Goal: Task Accomplishment & Management: Use online tool/utility

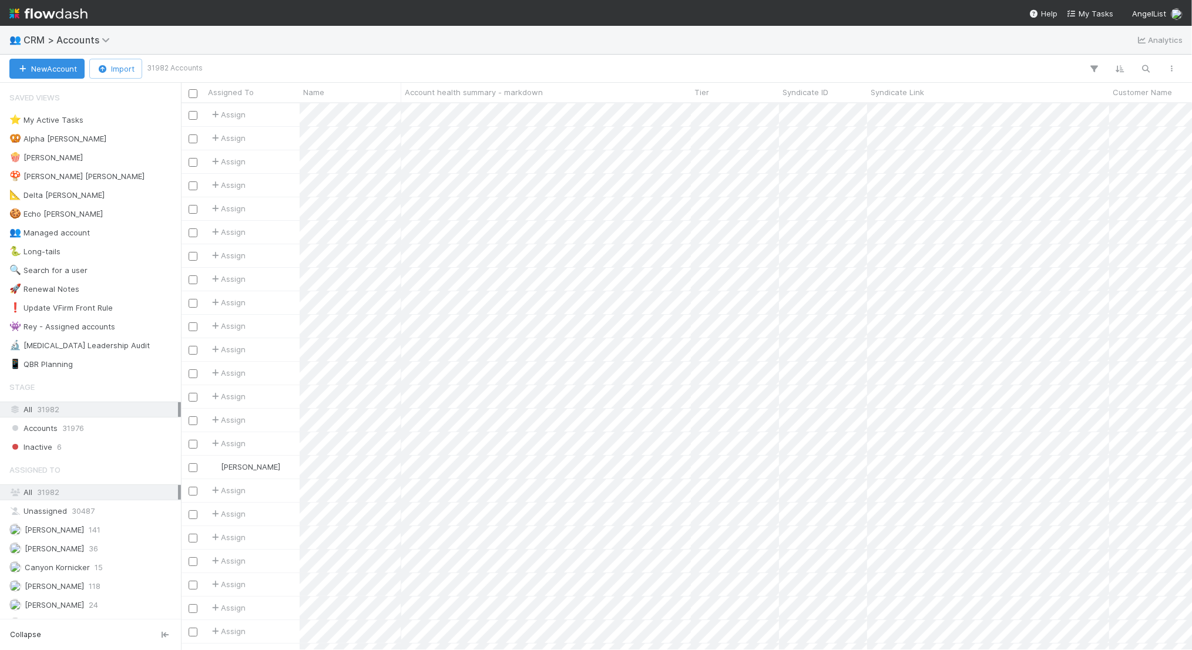
scroll to position [547, 1011]
click at [1143, 66] on icon "button" at bounding box center [1146, 68] width 12 height 11
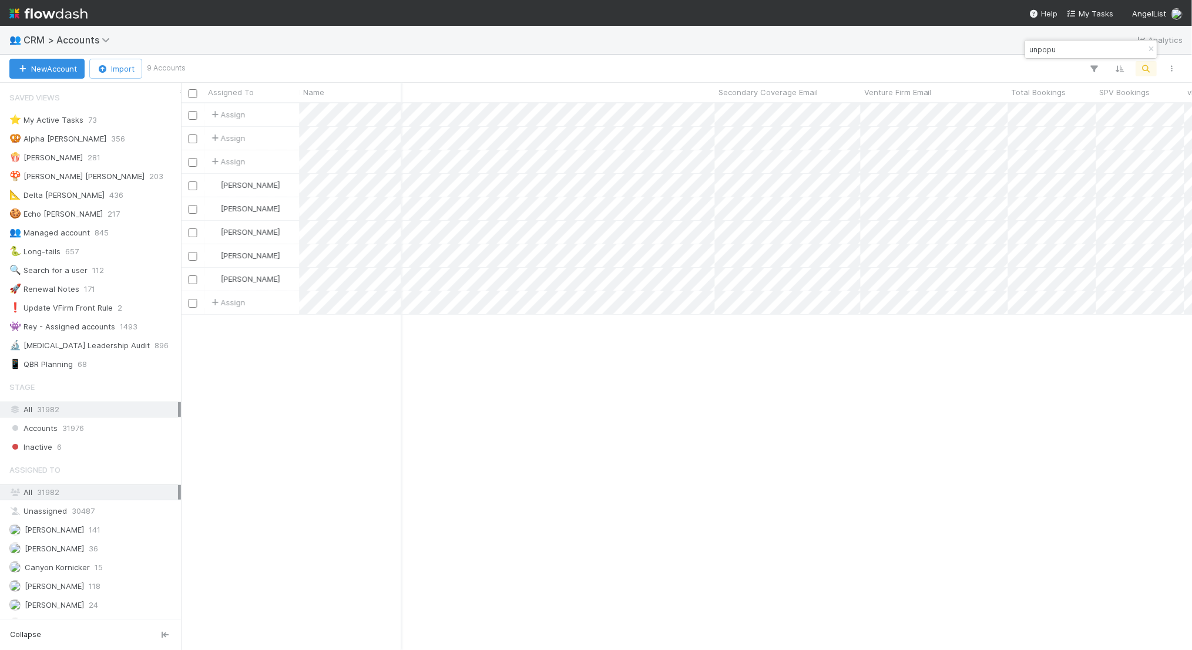
scroll to position [0, 1763]
type input "unpopu"
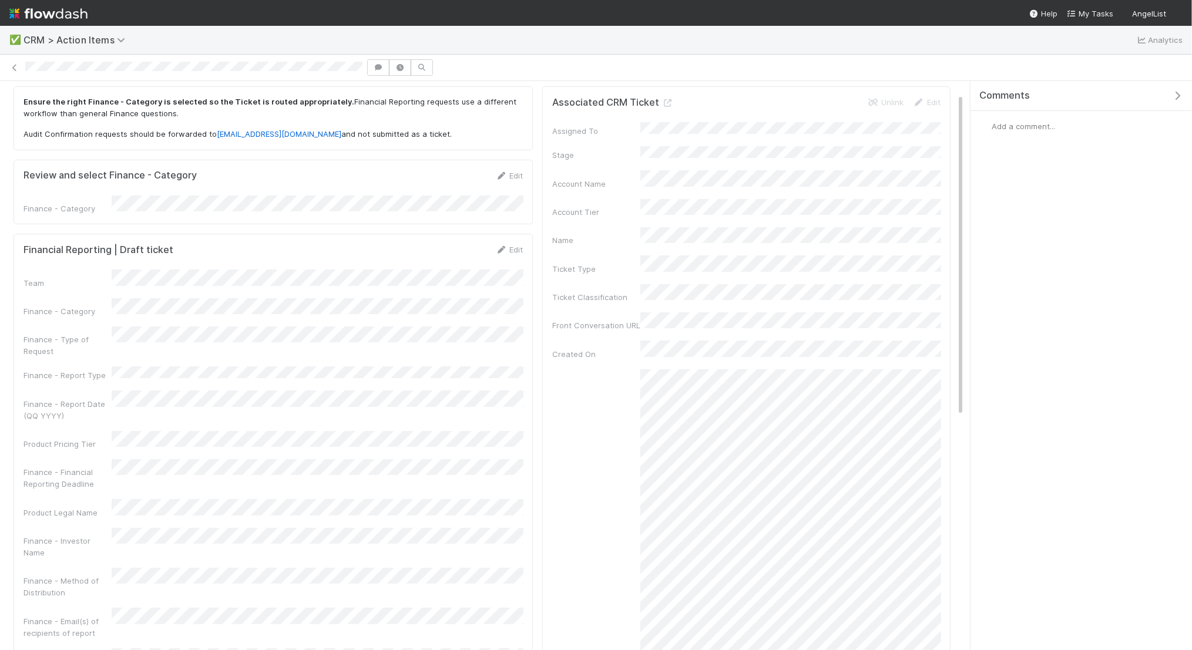
scroll to position [45, 0]
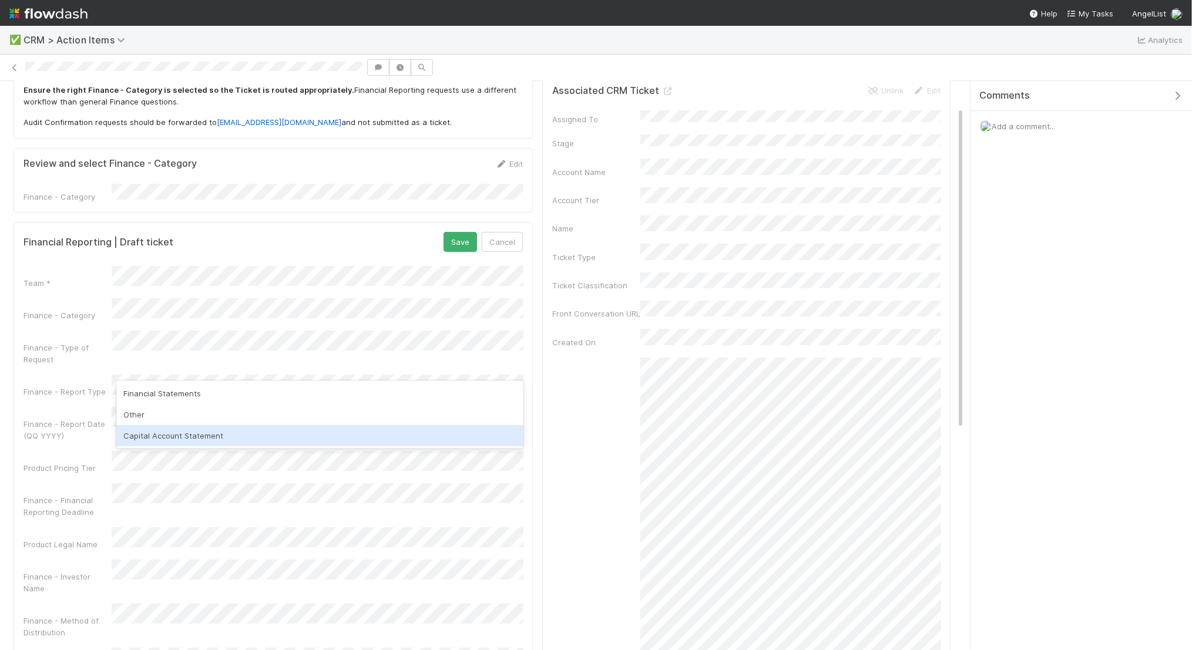
click at [186, 435] on div "Capital Account Statement" at bounding box center [319, 435] width 407 height 21
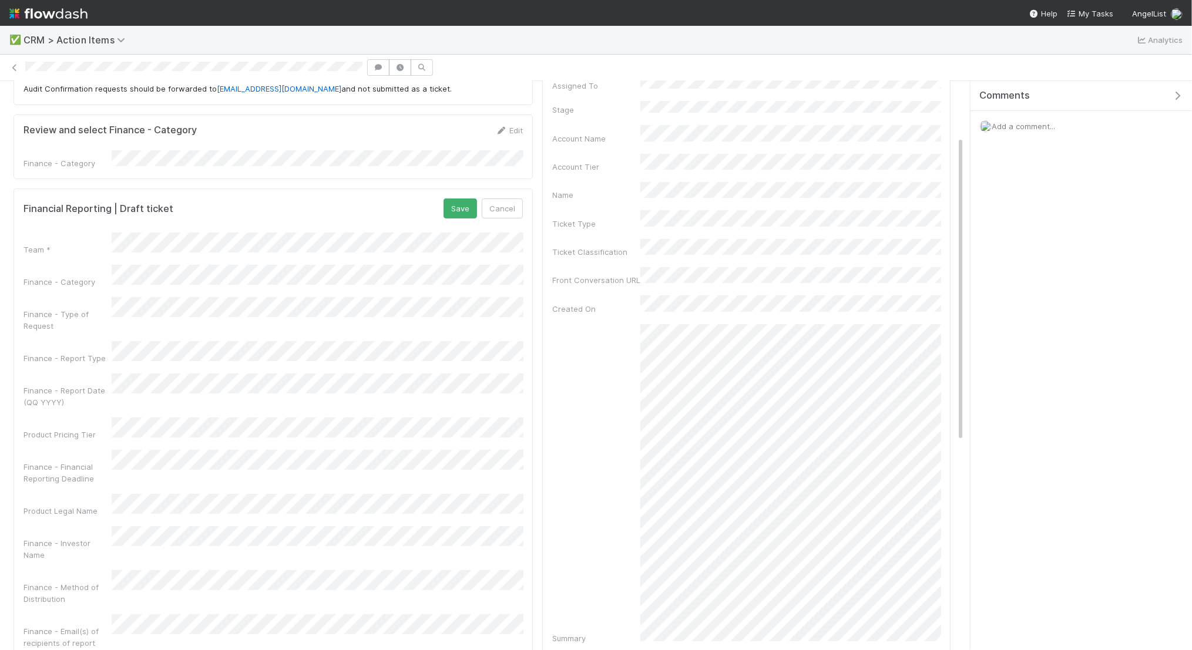
scroll to position [74, 0]
click at [465, 206] on button "Save" at bounding box center [460, 213] width 33 height 20
click at [1029, 127] on span "Add a comment..." at bounding box center [1023, 126] width 63 height 9
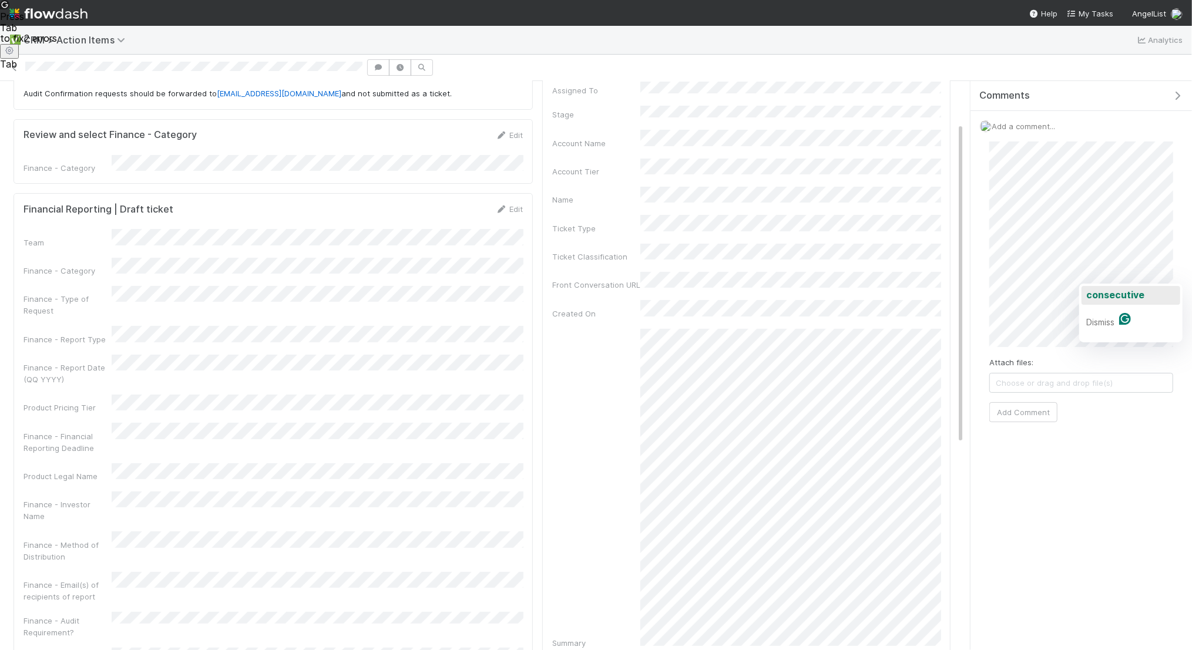
click at [1113, 295] on span "consecutive" at bounding box center [1115, 295] width 58 height 12
click at [1098, 304] on span "occurred" at bounding box center [1107, 307] width 43 height 12
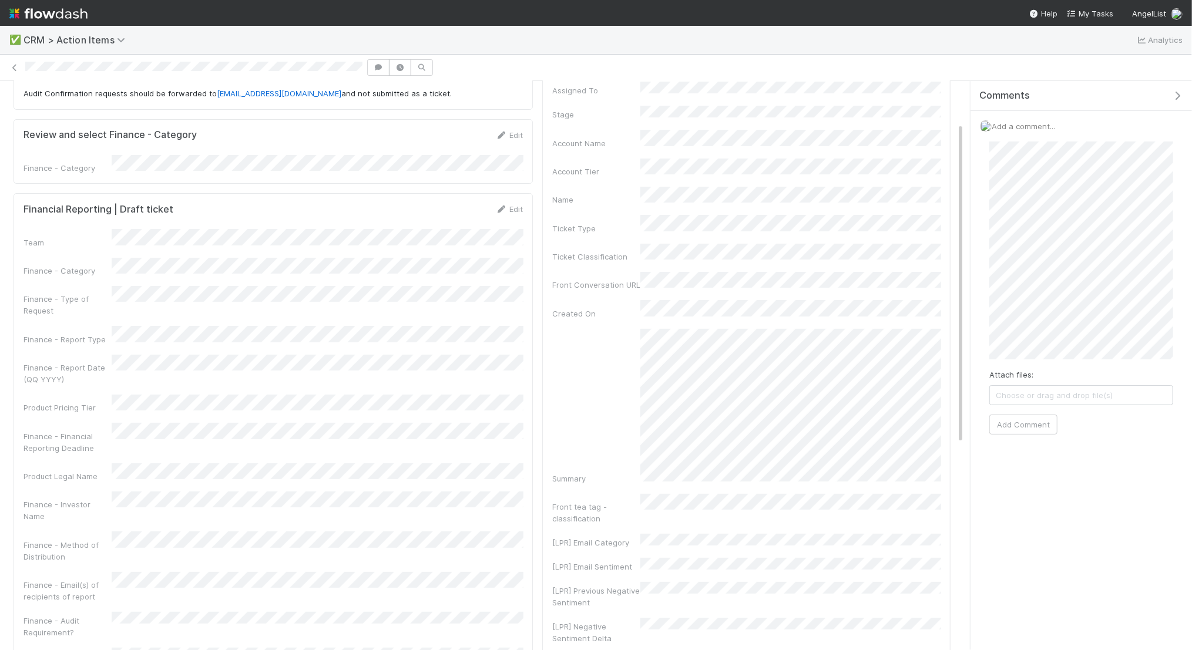
scroll to position [23, 0]
click at [1015, 357] on div "that whatever" at bounding box center [1030, 366] width 66 height 19
click at [1033, 424] on button "Add Comment" at bounding box center [1023, 425] width 68 height 20
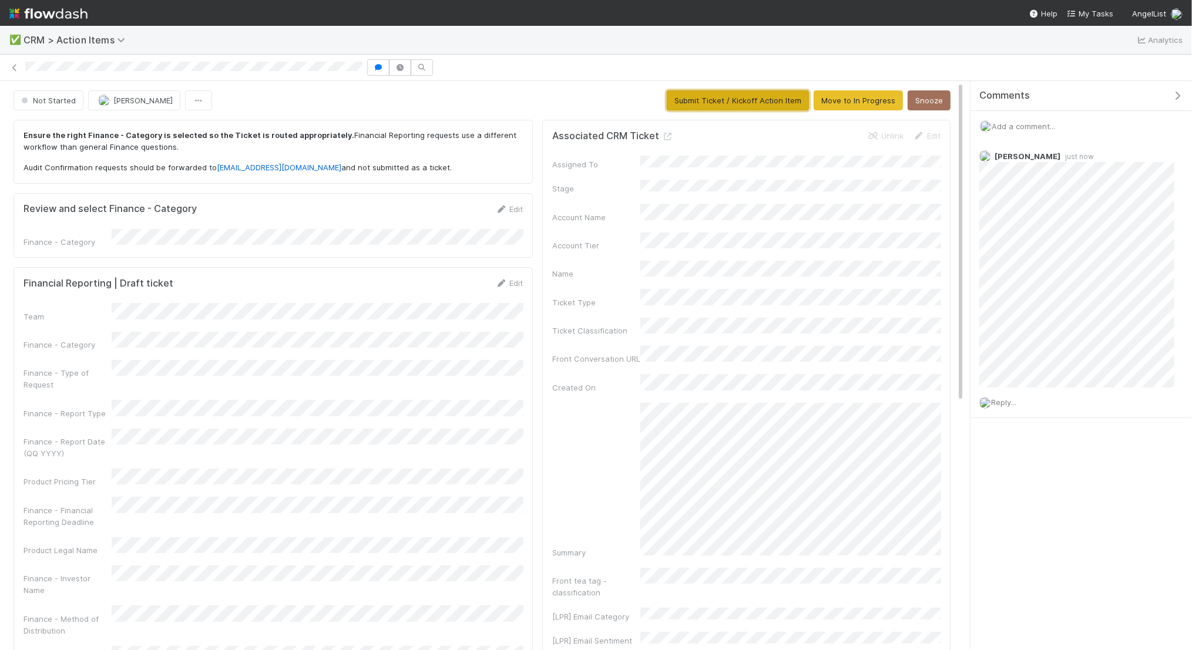
click at [710, 106] on button "Submit Ticket / Kickoff Action Item" at bounding box center [738, 100] width 142 height 20
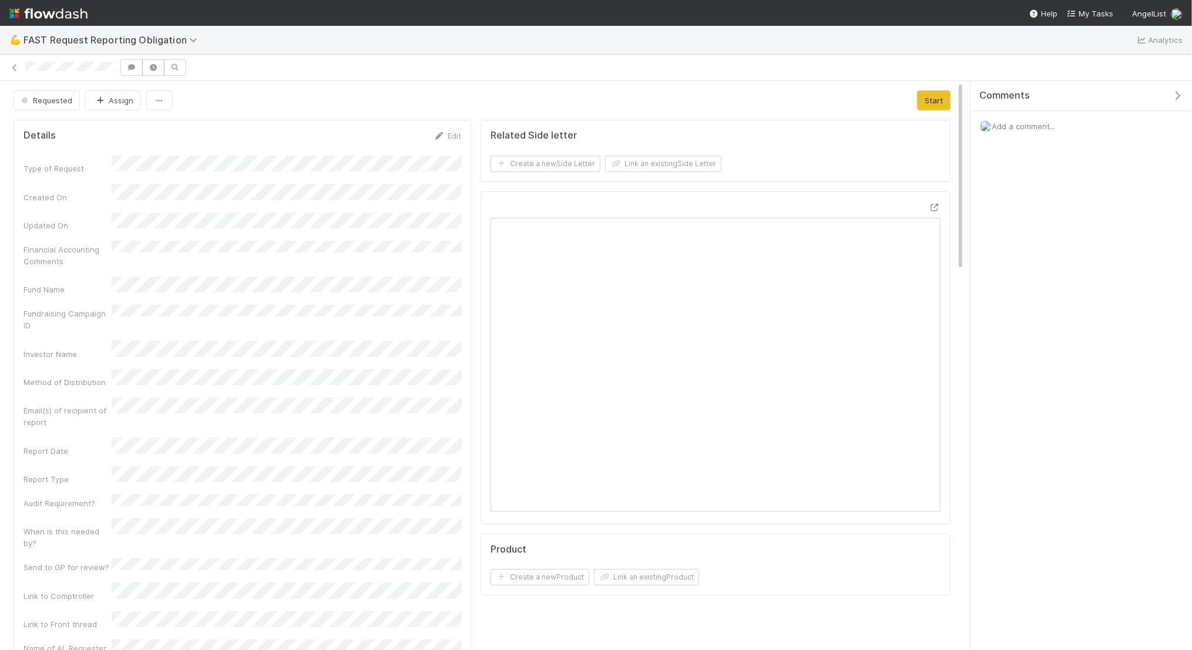
click at [1040, 127] on span "Add a comment..." at bounding box center [1023, 126] width 63 height 9
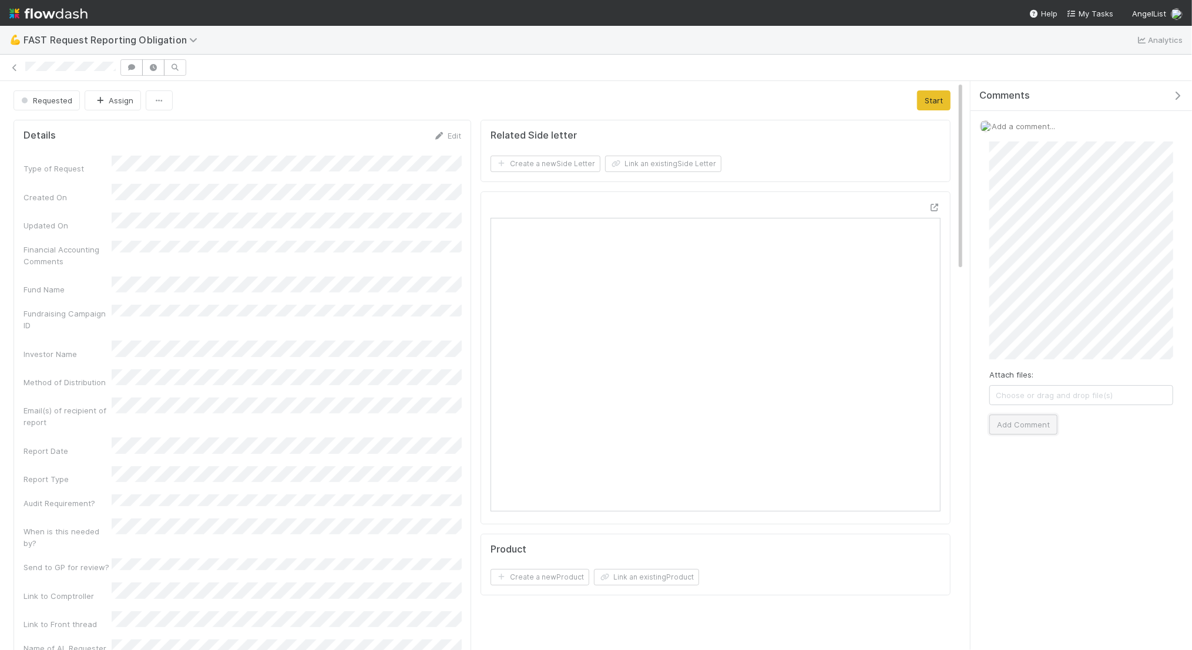
click at [1021, 416] on button "Add Comment" at bounding box center [1023, 425] width 68 height 20
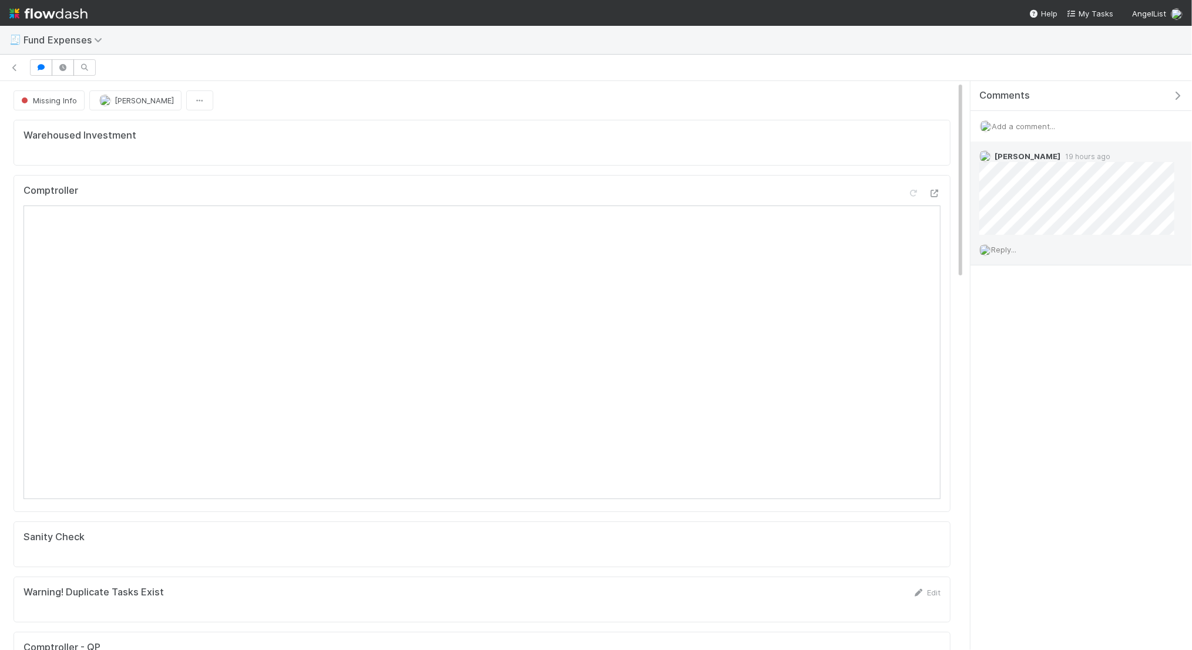
click at [993, 248] on span "Reply..." at bounding box center [1003, 249] width 25 height 9
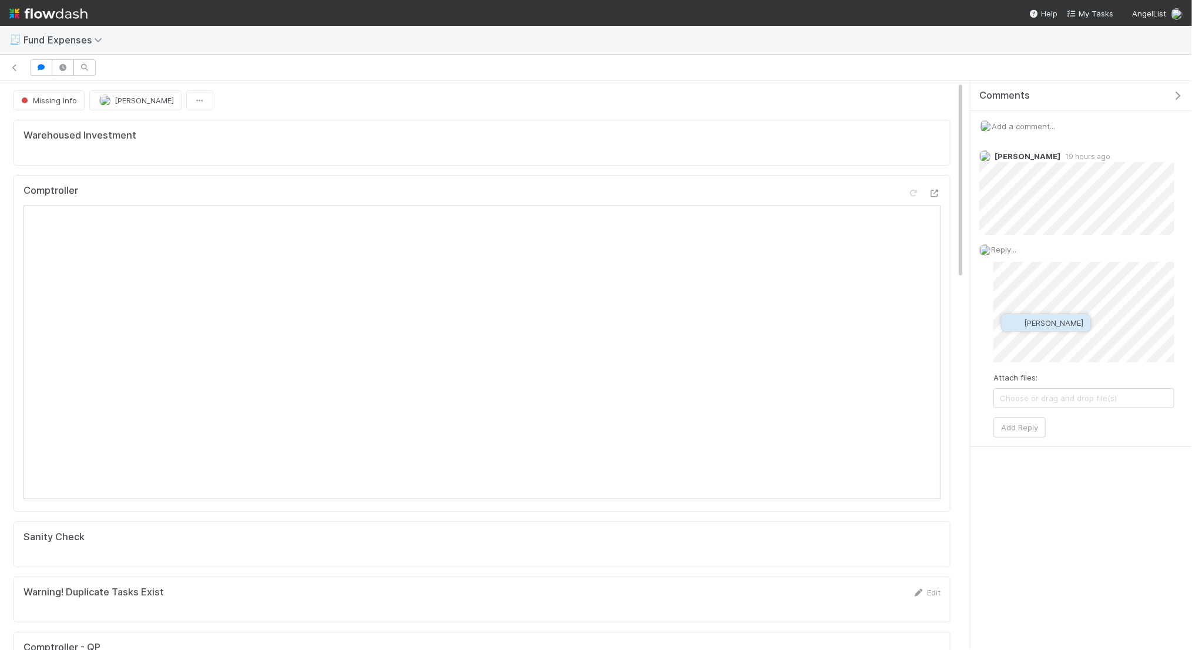
click at [1034, 315] on button "[PERSON_NAME]" at bounding box center [1046, 323] width 89 height 16
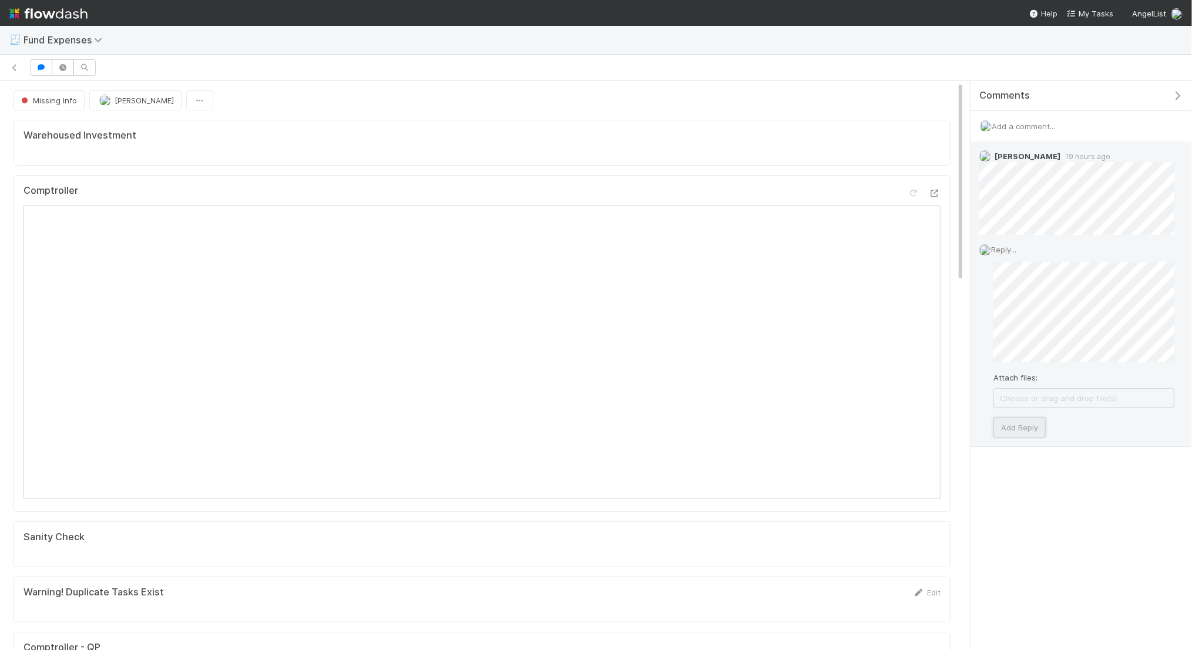
click at [1015, 421] on button "Add Reply" at bounding box center [1019, 428] width 52 height 20
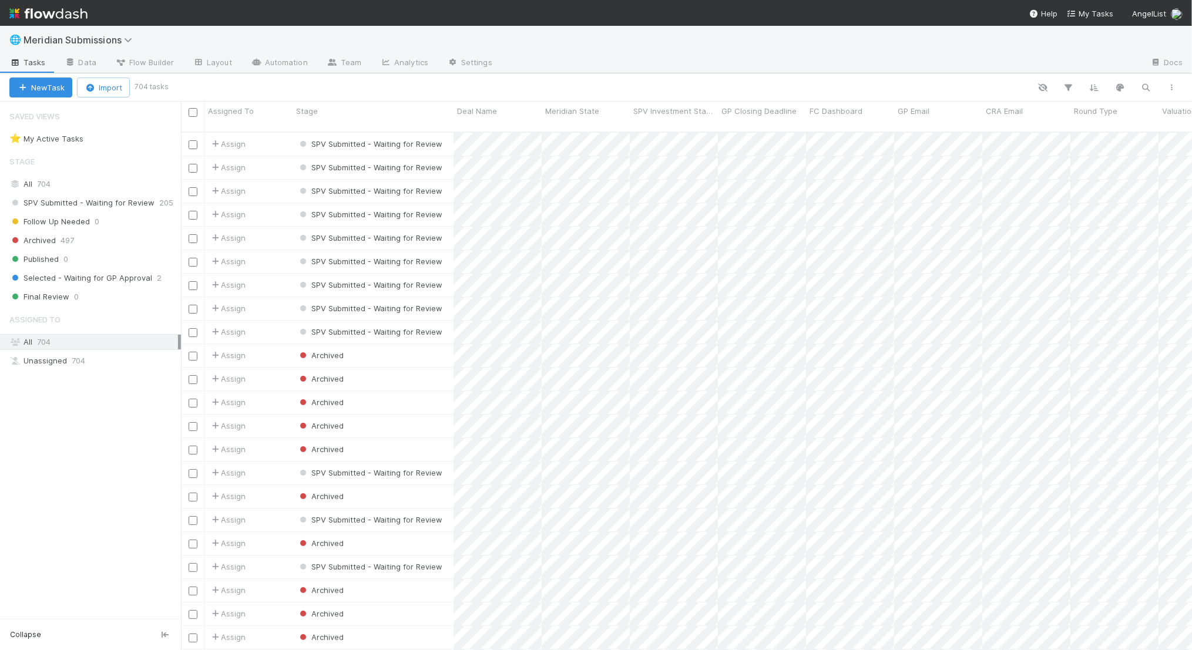
scroll to position [528, 1011]
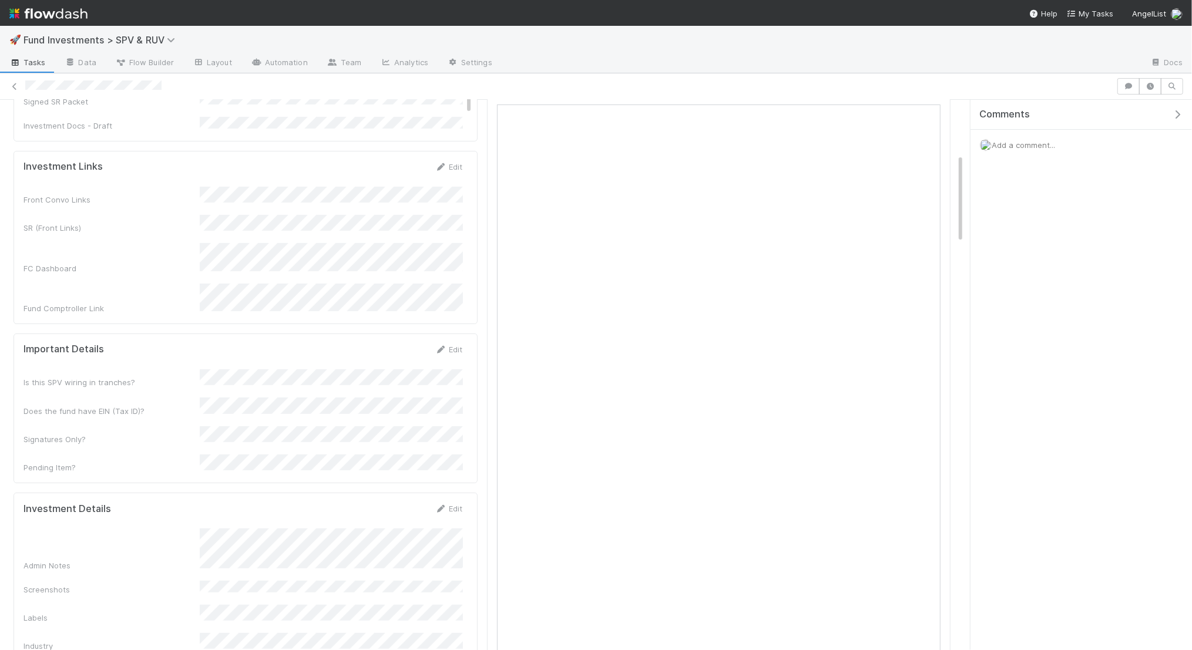
scroll to position [330, 0]
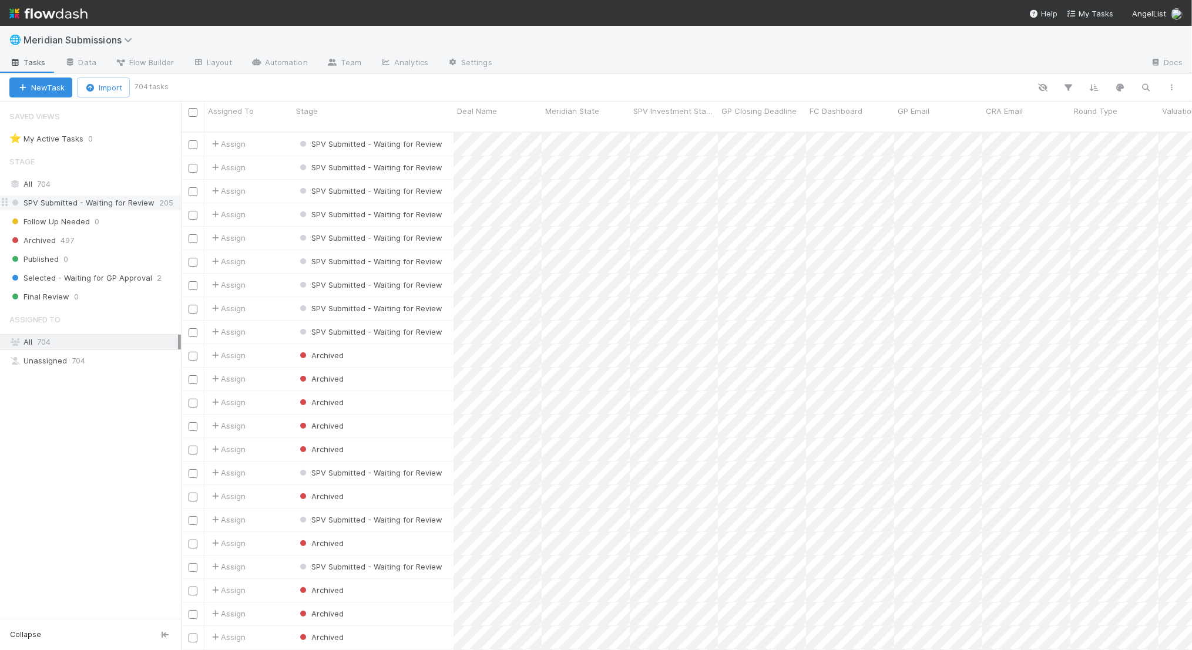
click at [125, 204] on span "SPV Submitted - Waiting for Review" at bounding box center [81, 203] width 145 height 15
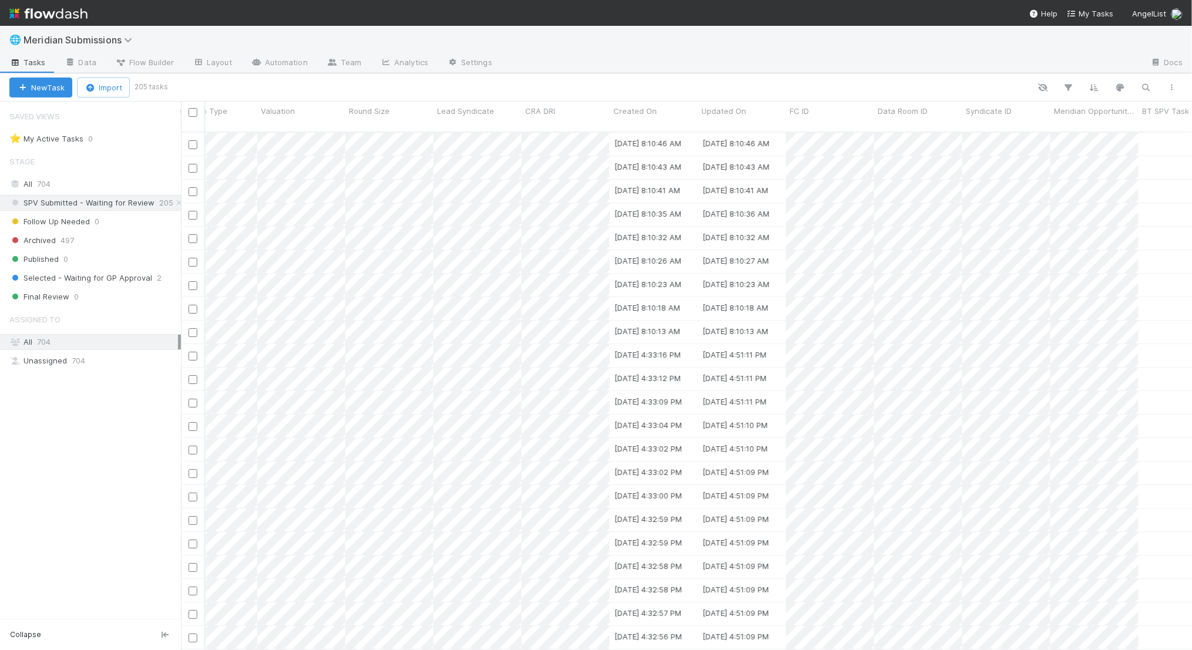
scroll to position [0, 1009]
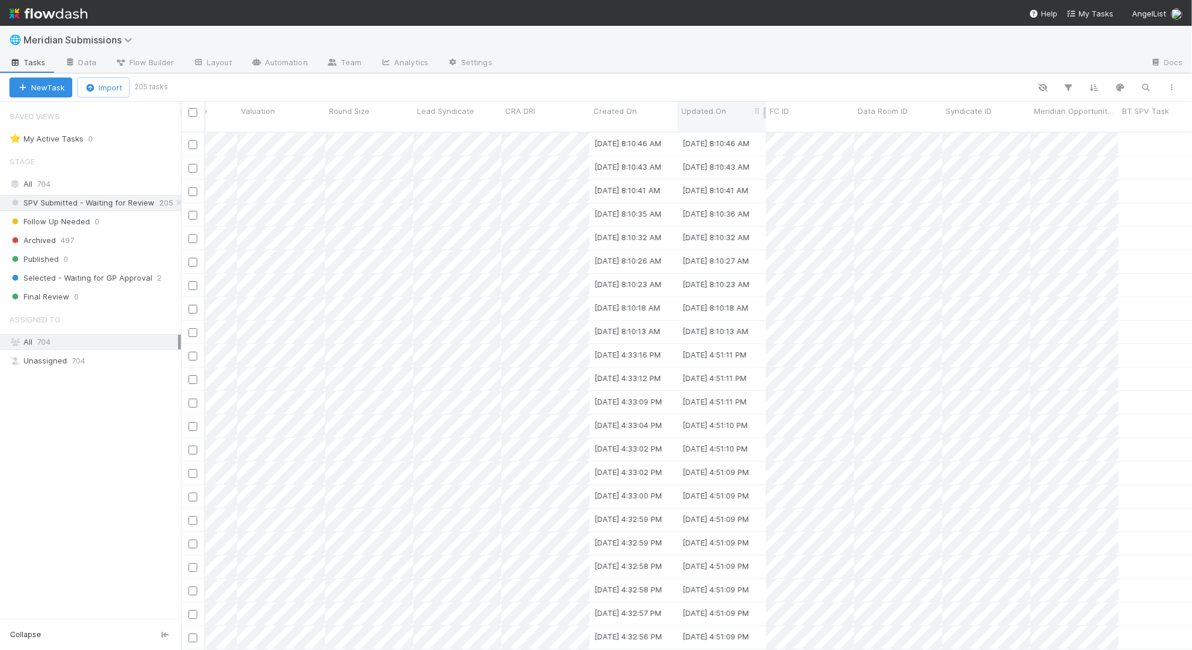
click at [728, 110] on div "Updated On" at bounding box center [722, 111] width 82 height 12
click at [741, 146] on div "Sort Newest → Oldest" at bounding box center [748, 151] width 134 height 18
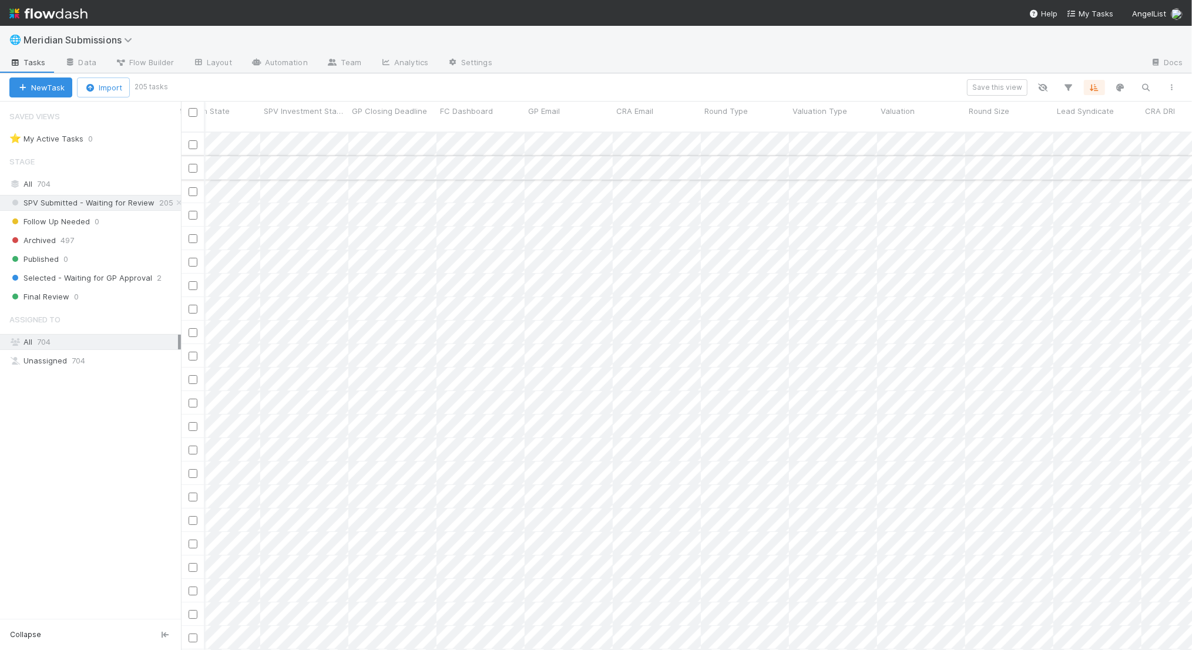
scroll to position [0, 0]
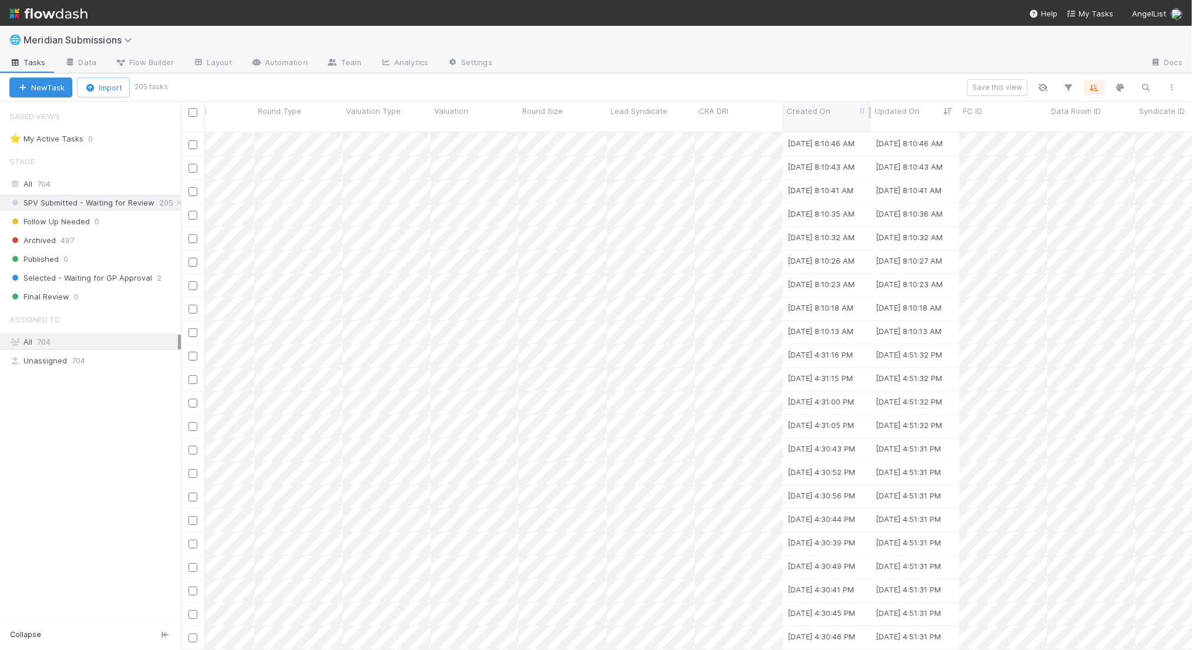
click at [844, 109] on div "Created On" at bounding box center [828, 111] width 82 height 12
click at [855, 148] on div "Sort Newest → Oldest" at bounding box center [854, 151] width 134 height 18
click at [946, 108] on div "Assigned To Stage Deal Name Meridian State SPV Investment Stage GP Closing Dead…" at bounding box center [426, 117] width 2123 height 30
click at [933, 113] on icon at bounding box center [937, 112] width 12 height 8
click at [911, 88] on div "Sort Oldest → Newest Sort Newest → Oldest Hide" at bounding box center [596, 325] width 1192 height 650
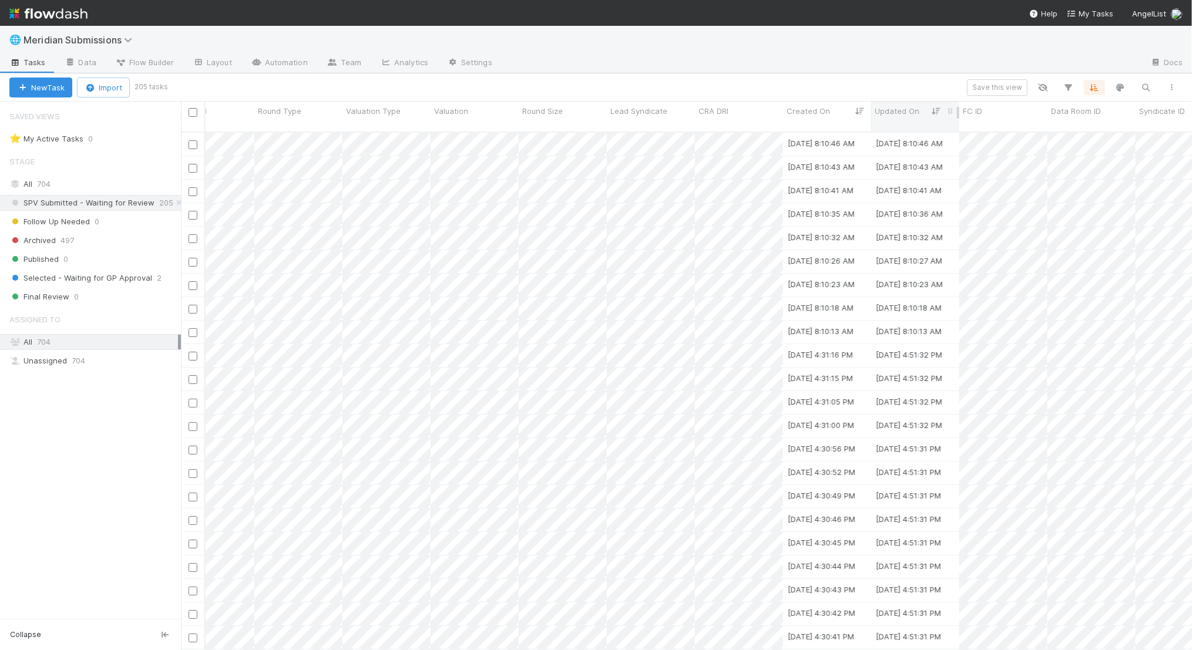
click at [937, 110] on icon at bounding box center [937, 112] width 12 height 8
click at [937, 110] on div "Sort Oldest → Newest Sort Newest → Oldest Hide" at bounding box center [596, 325] width 1192 height 650
click at [939, 109] on icon at bounding box center [937, 112] width 12 height 8
click at [939, 109] on div "Sort Oldest → Newest Sort Newest → Oldest Hide" at bounding box center [596, 325] width 1192 height 650
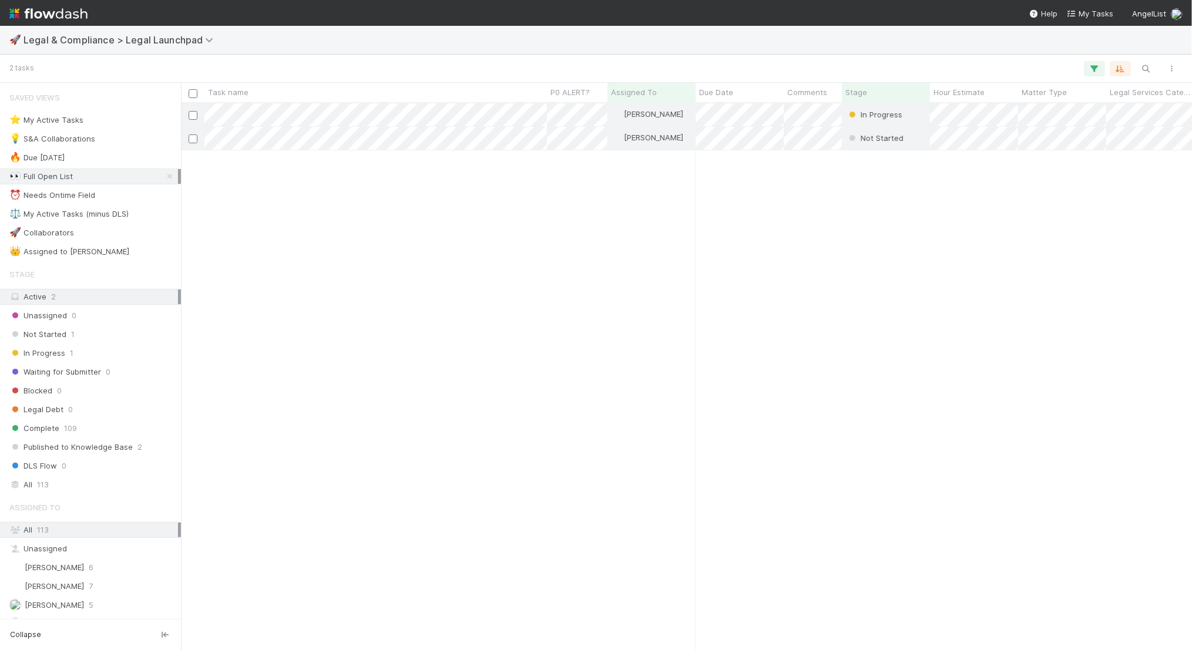
scroll to position [547, 1011]
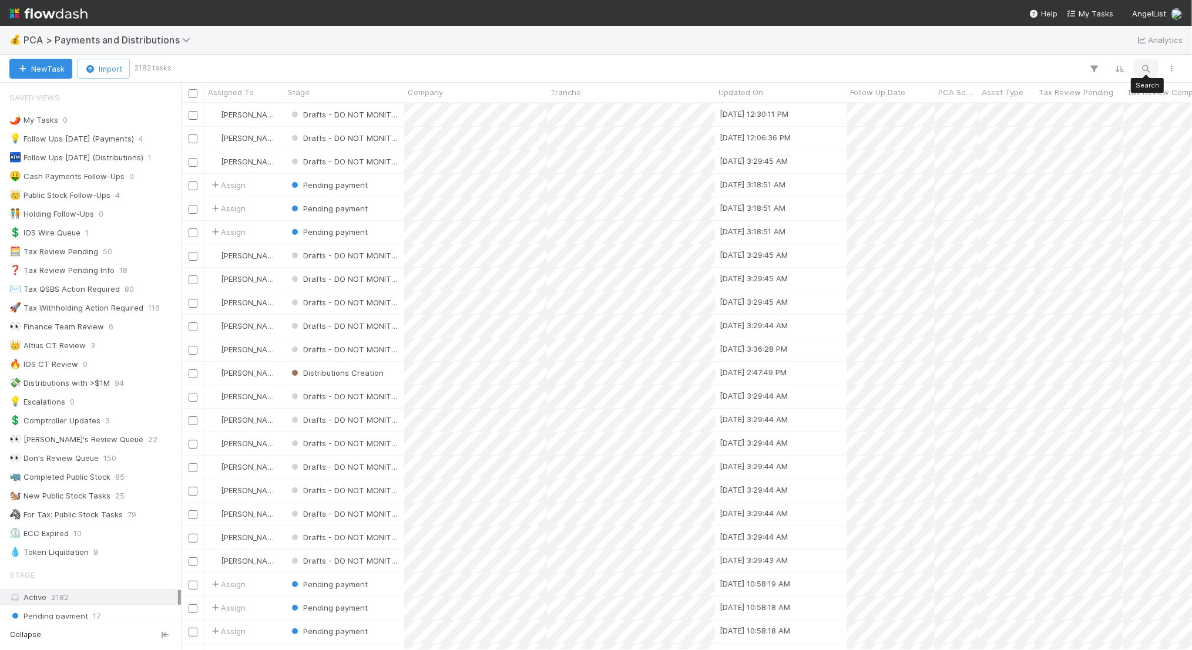
click at [1146, 64] on icon "button" at bounding box center [1146, 68] width 12 height 11
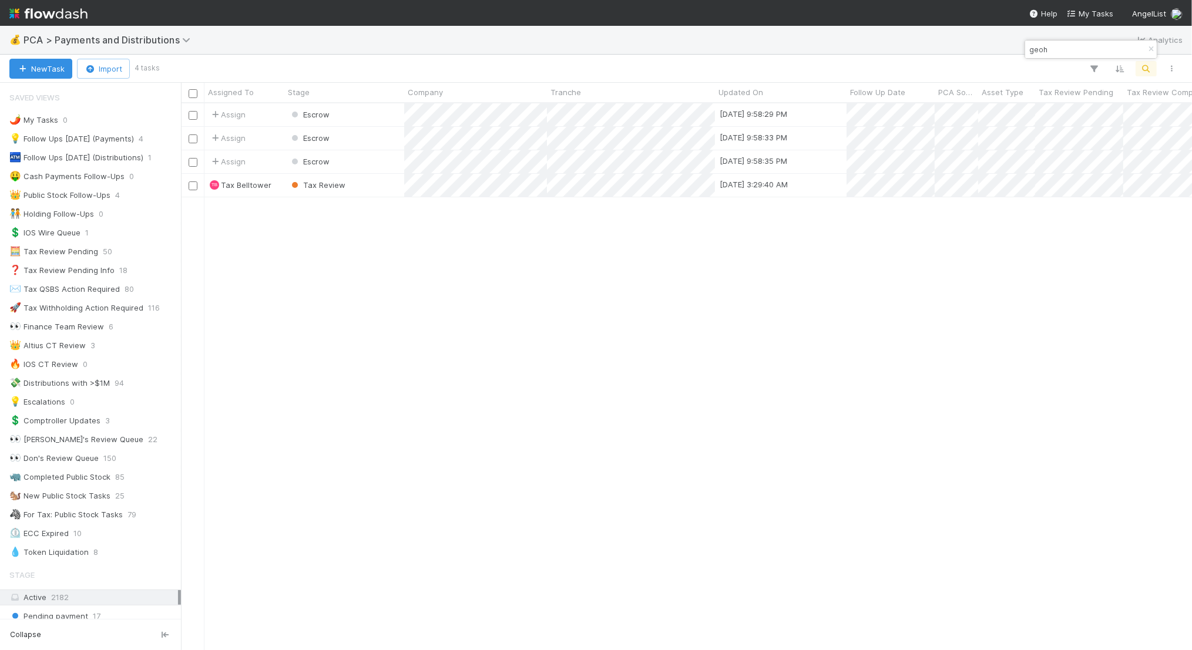
scroll to position [547, 1011]
type input "geoh"
click at [380, 189] on div "Tax Review" at bounding box center [344, 185] width 120 height 23
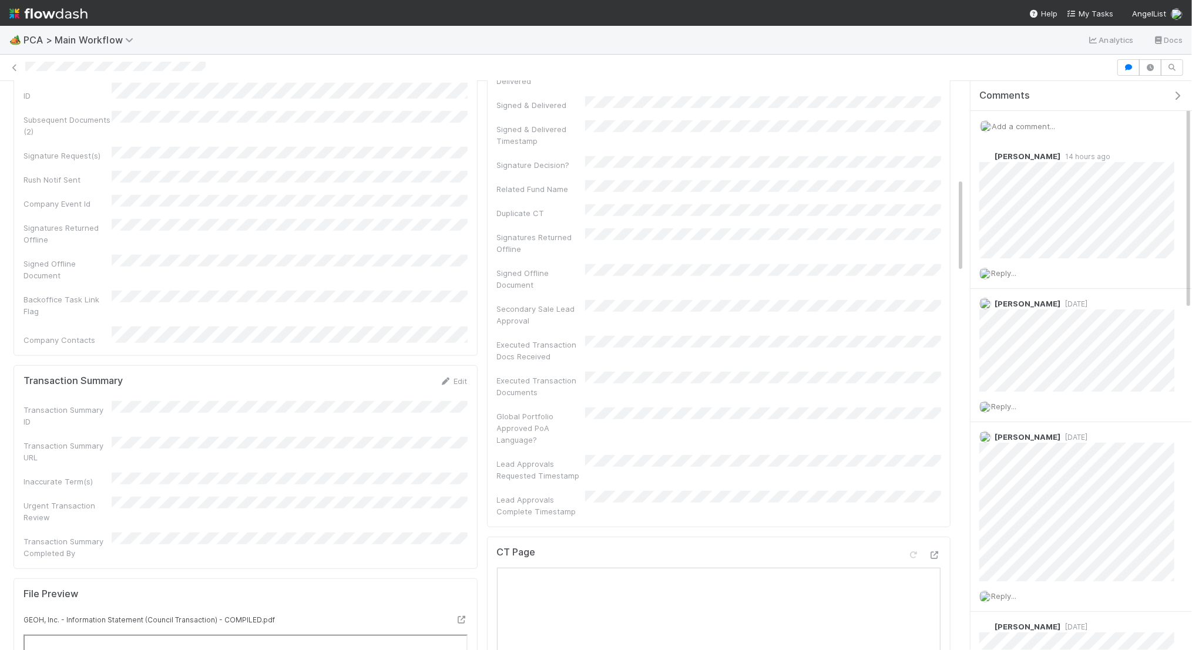
scroll to position [585, 0]
